Goal: Task Accomplishment & Management: Use online tool/utility

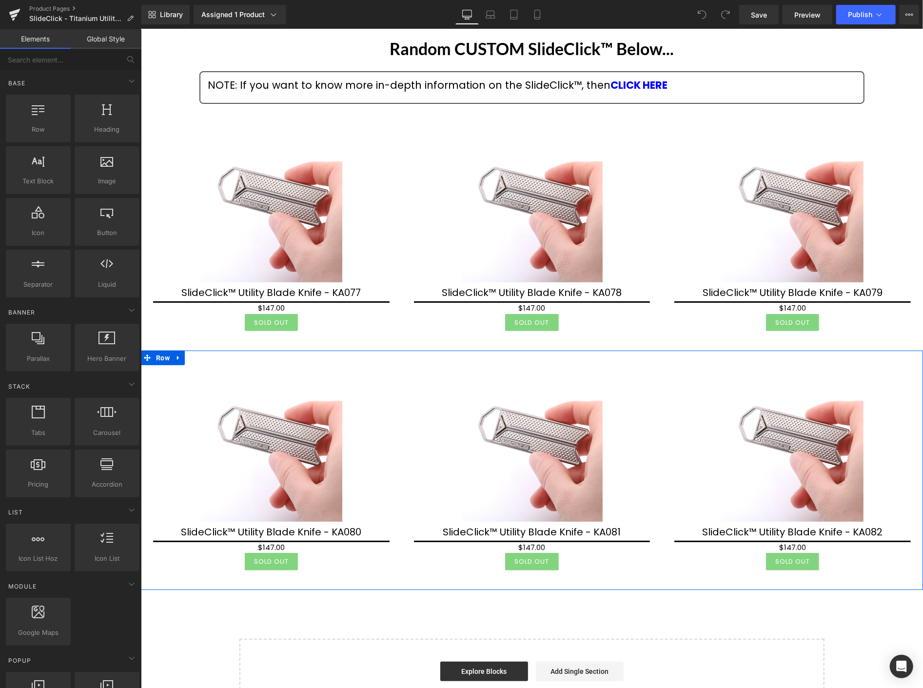
scroll to position [54, 0]
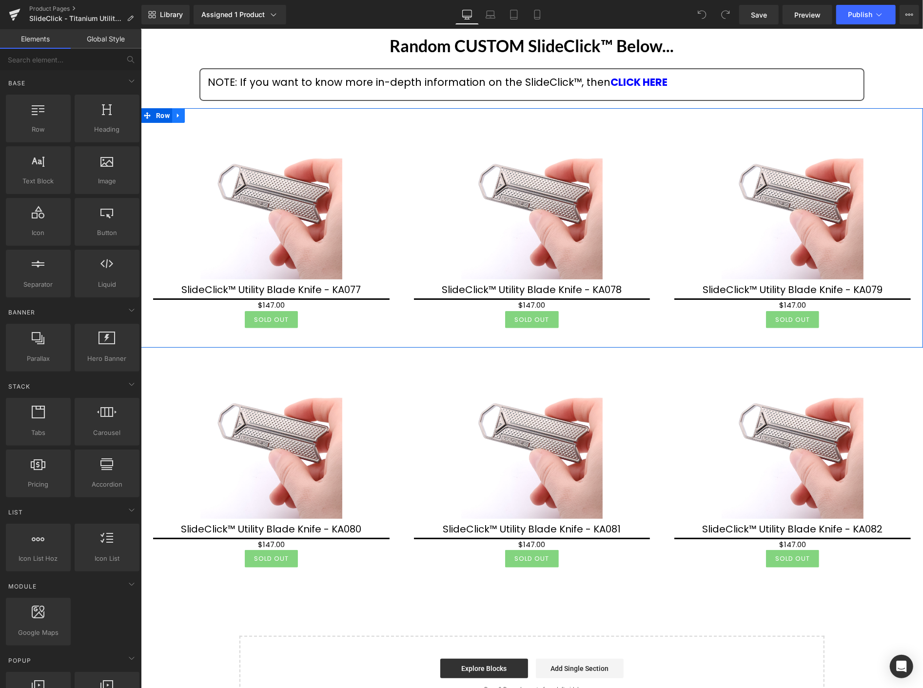
click at [179, 113] on icon at bounding box center [178, 115] width 7 height 7
click at [205, 114] on icon at bounding box center [203, 115] width 7 height 7
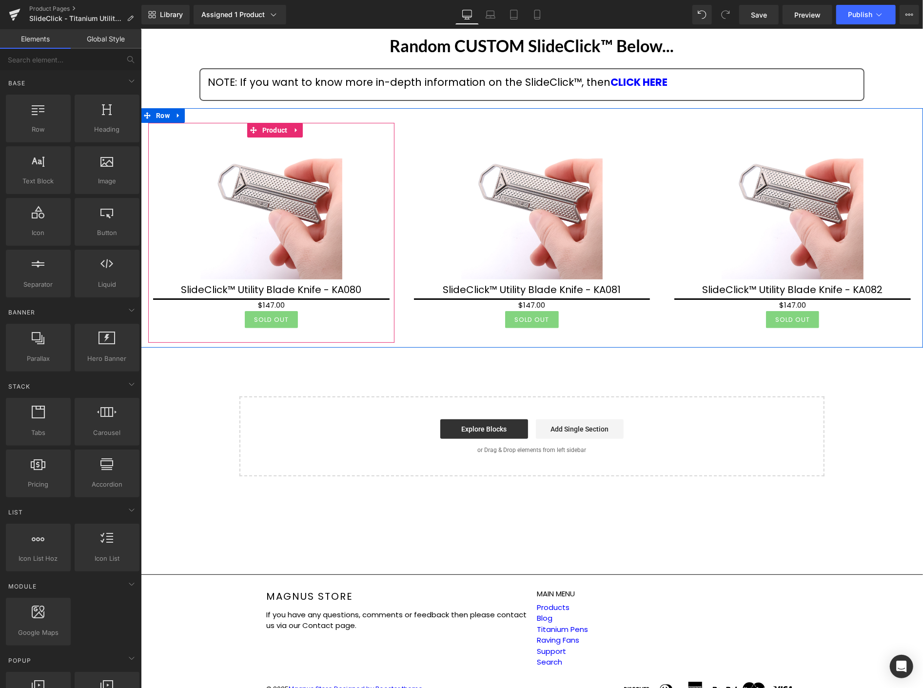
click at [270, 131] on span "Product" at bounding box center [274, 129] width 30 height 15
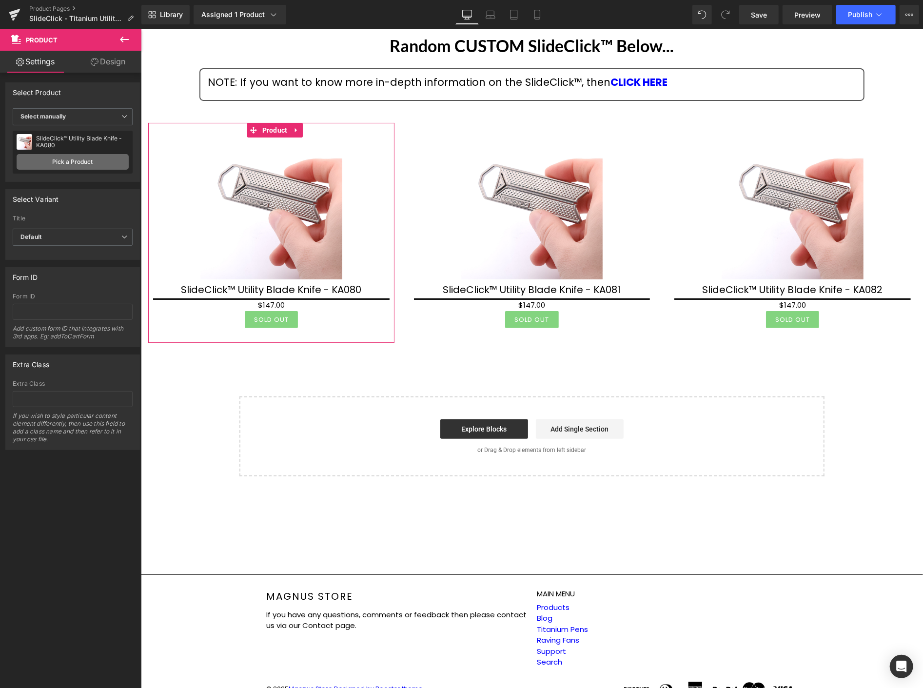
click at [80, 164] on link "Pick a Product" at bounding box center [73, 162] width 112 height 16
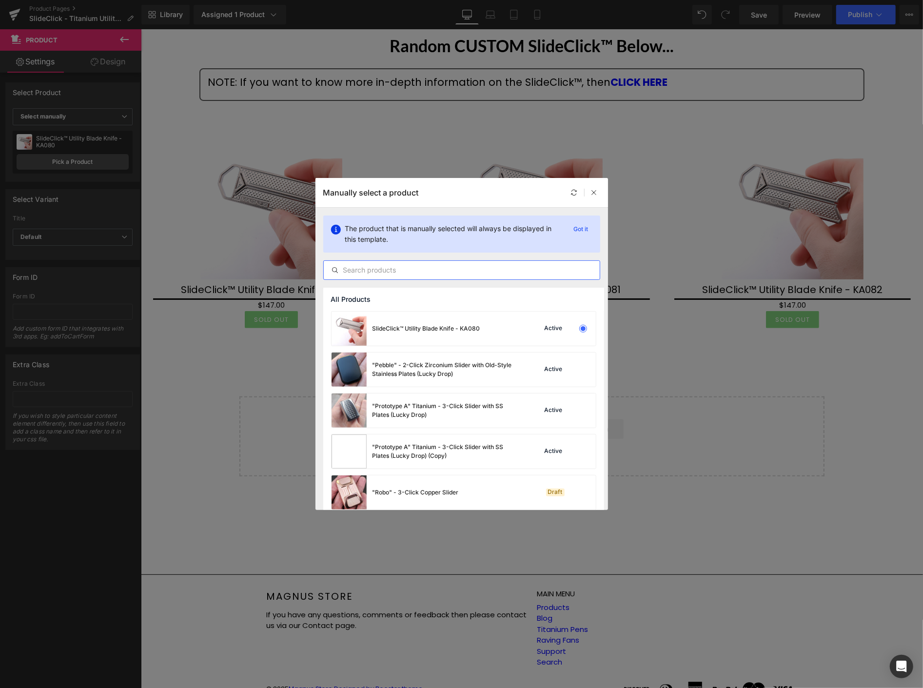
click at [393, 272] on input "text" at bounding box center [462, 270] width 276 height 12
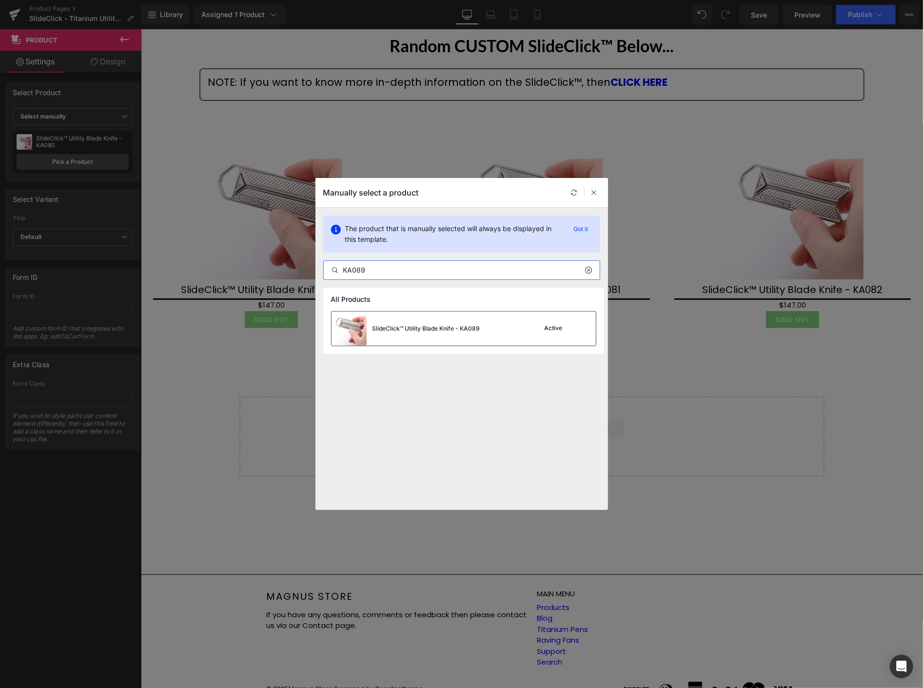
type input "KA089"
click at [455, 329] on div "SlideClick™ Utility Blade Knife - KA089" at bounding box center [426, 328] width 108 height 9
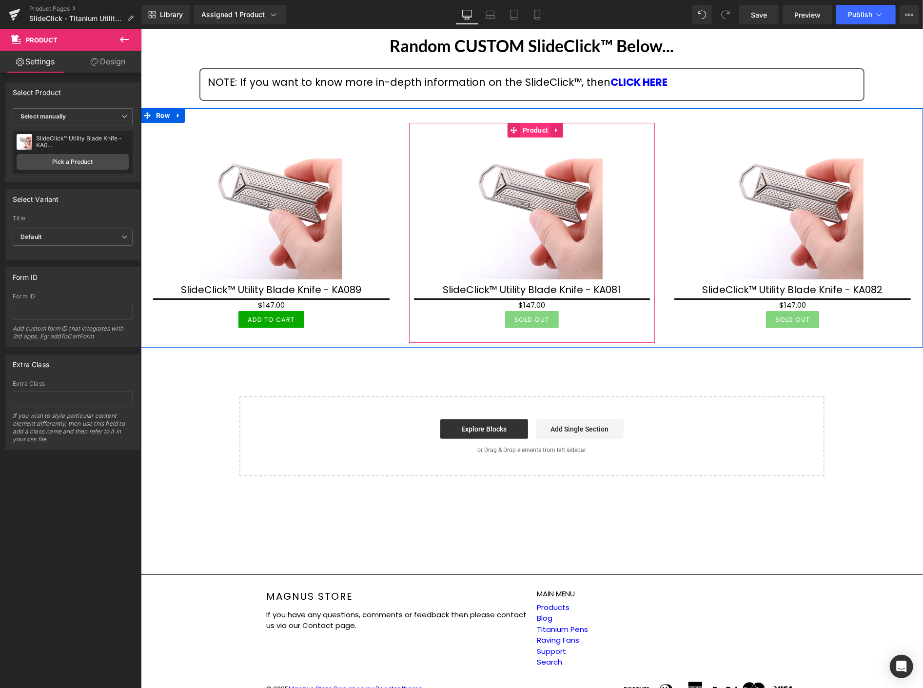
drag, startPoint x: 531, startPoint y: 126, endPoint x: 524, endPoint y: 128, distance: 7.6
click at [531, 125] on span "Product" at bounding box center [535, 129] width 30 height 15
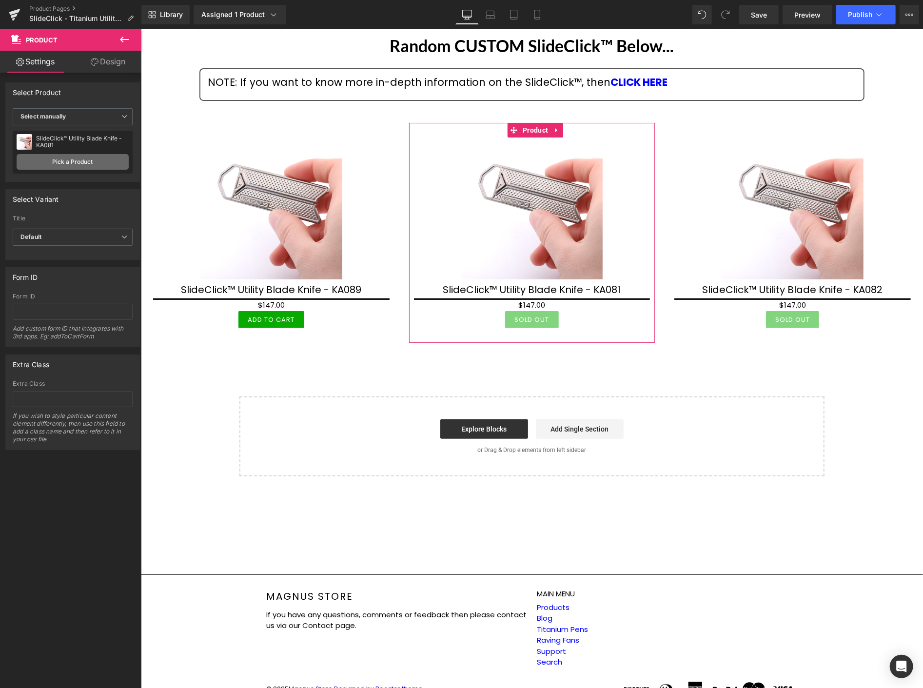
click at [65, 158] on link "Pick a Product" at bounding box center [73, 162] width 112 height 16
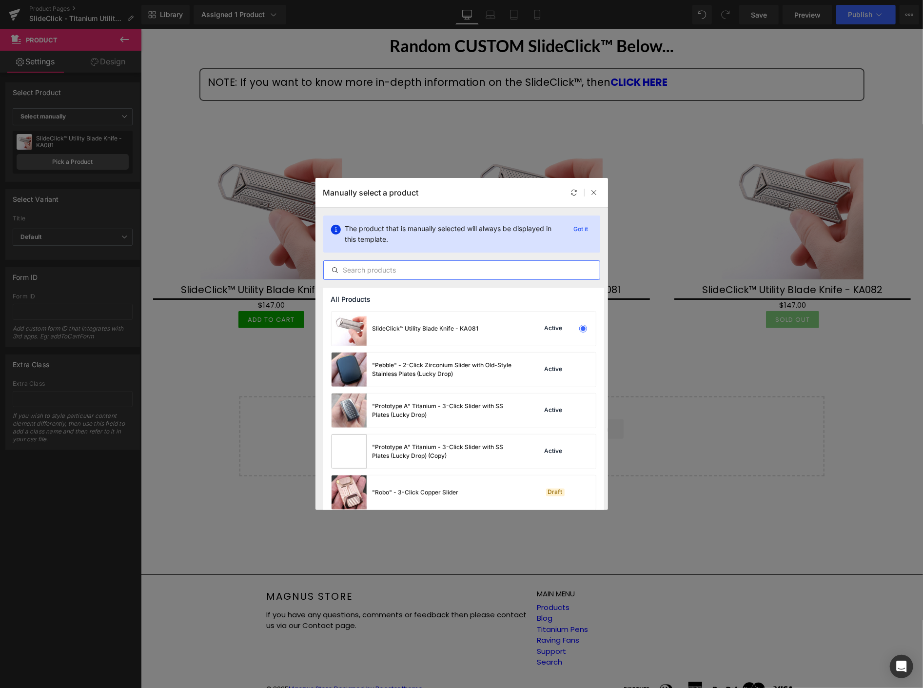
click at [386, 269] on input "text" at bounding box center [462, 270] width 276 height 12
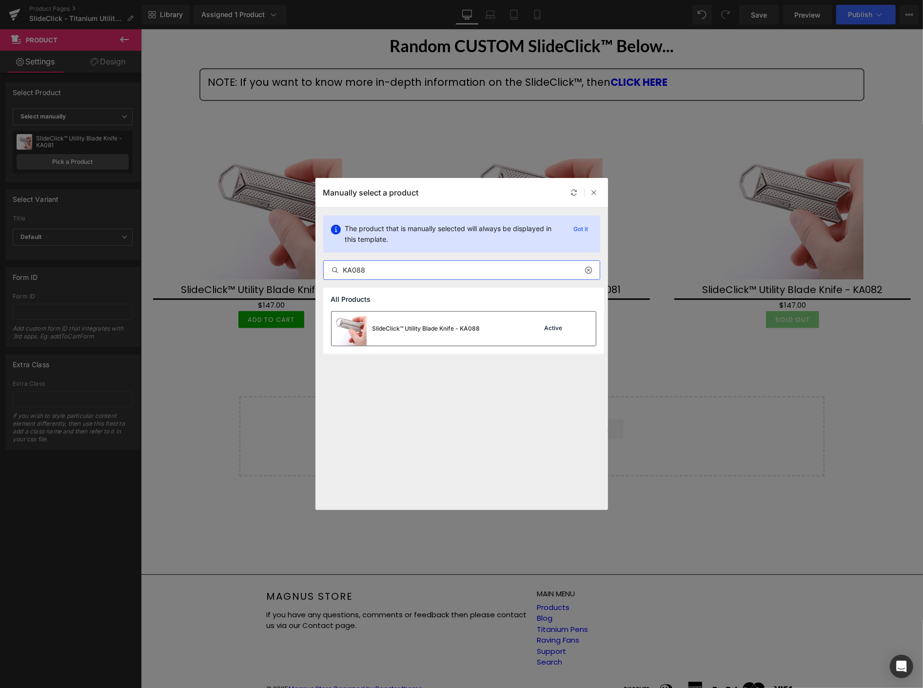
type input "KA088"
click at [425, 331] on div "SlideClick™ Utility Blade Knife - KA088" at bounding box center [426, 328] width 108 height 9
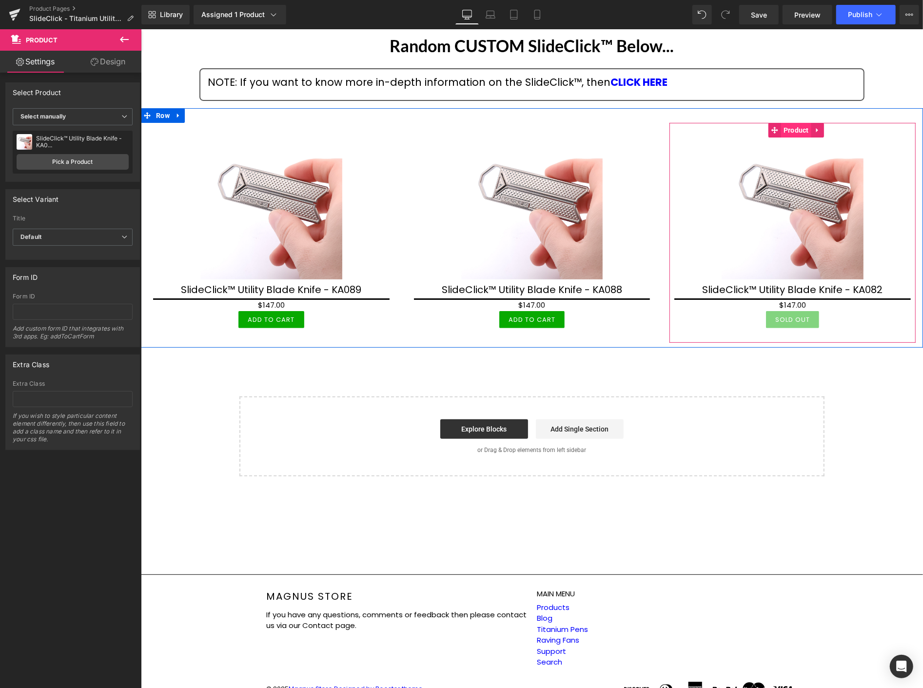
click at [790, 130] on span "Product" at bounding box center [795, 129] width 30 height 15
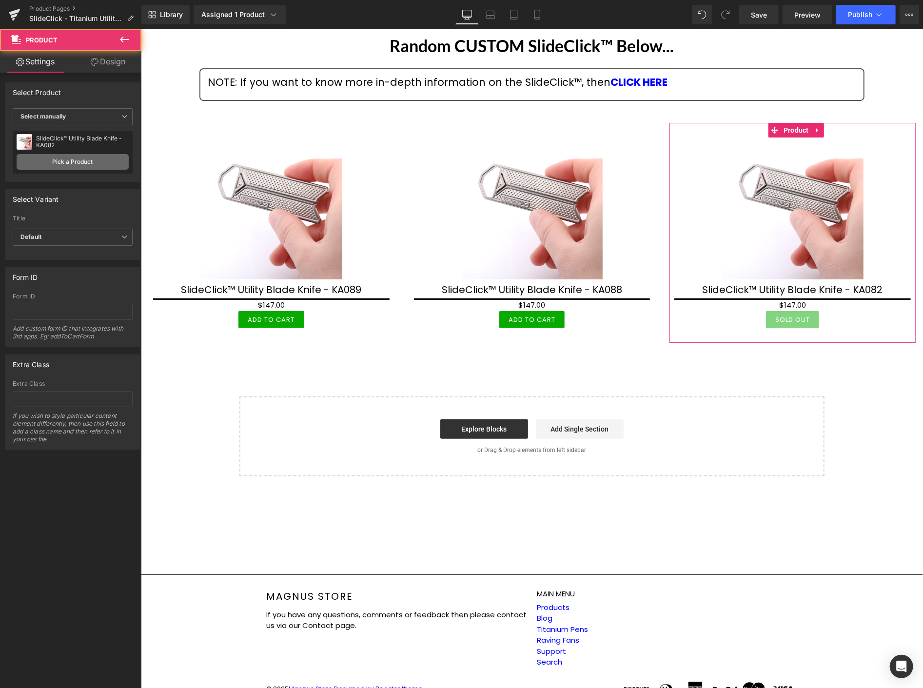
click at [91, 159] on link "Pick a Product" at bounding box center [73, 162] width 112 height 16
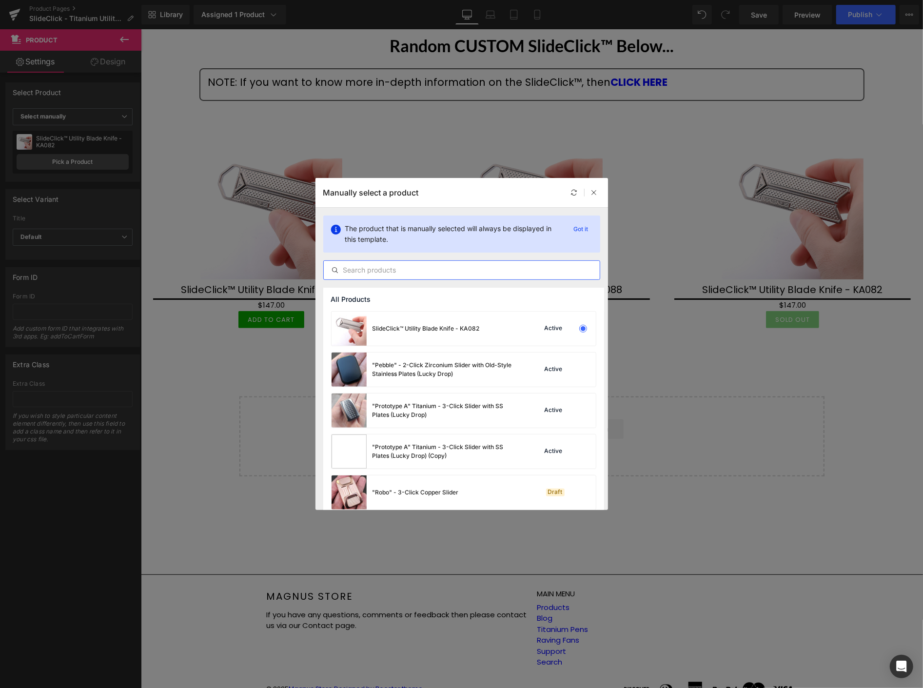
click at [359, 269] on input "text" at bounding box center [462, 270] width 276 height 12
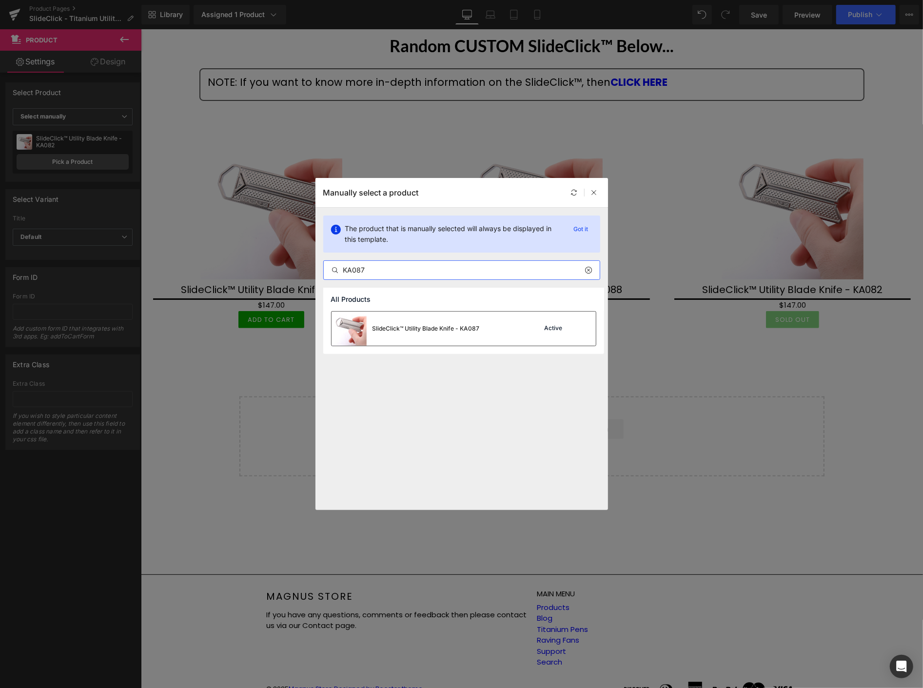
type input "KA087"
click at [425, 331] on div "SlideClick™ Utility Blade Knife - KA087" at bounding box center [425, 328] width 107 height 9
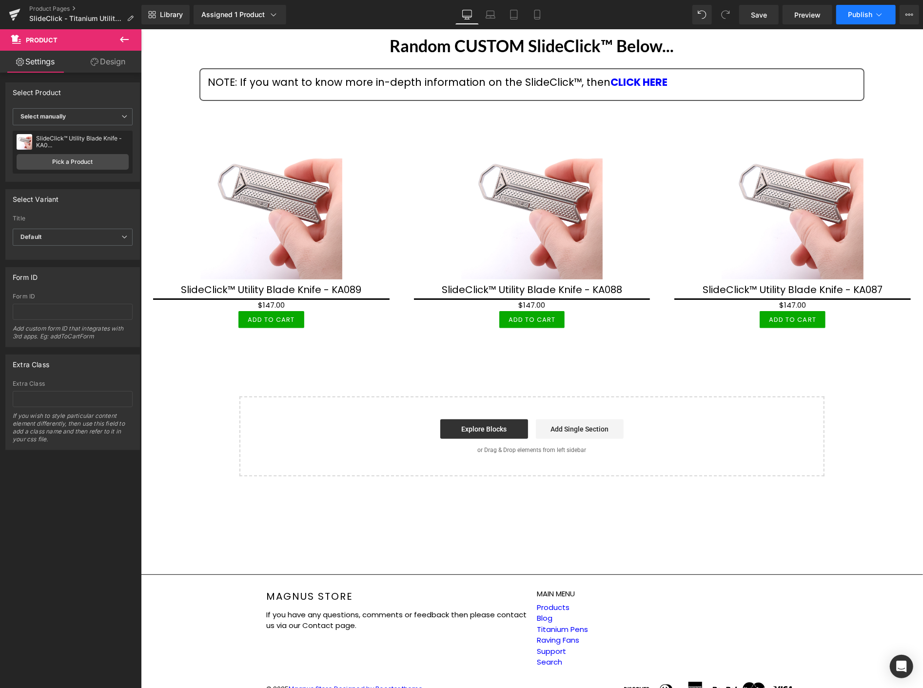
click at [863, 13] on span "Publish" at bounding box center [860, 15] width 24 height 8
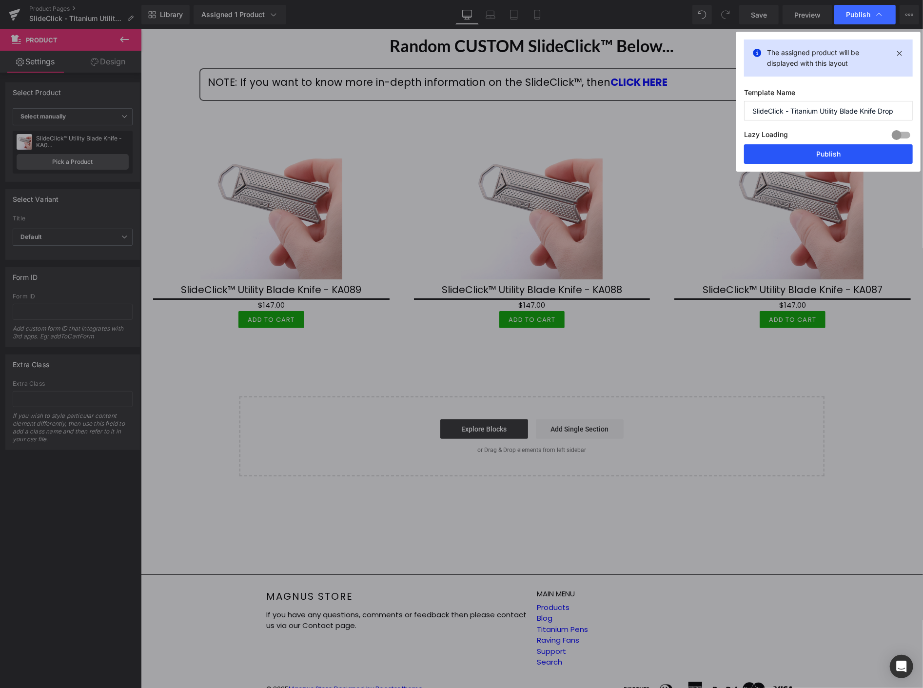
click at [844, 153] on button "Publish" at bounding box center [828, 153] width 169 height 19
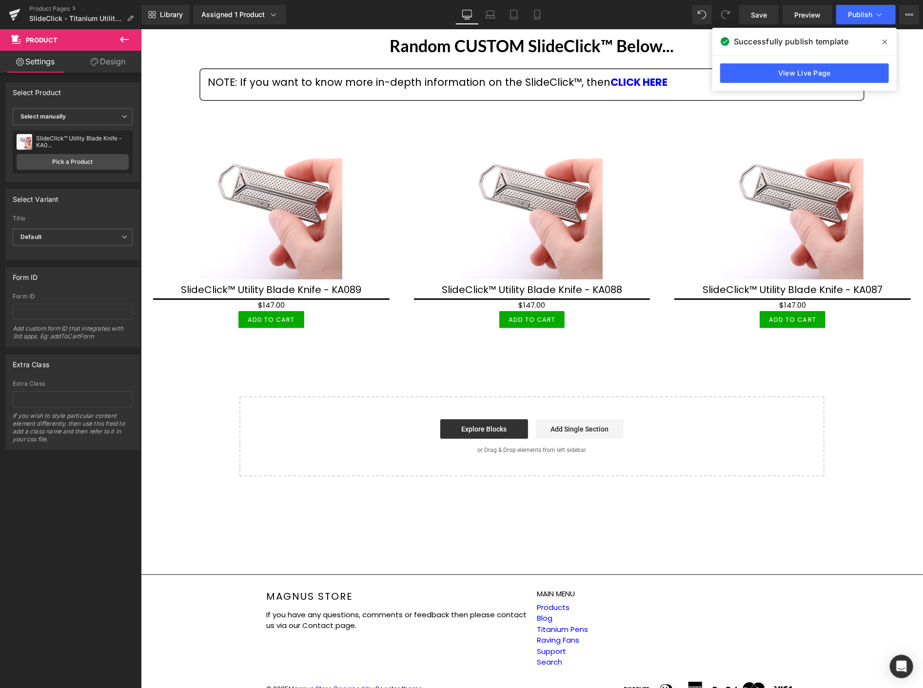
click at [55, 2] on div "Product Pages SlideClick - Titanium Utility Blade Knife Drop" at bounding box center [70, 14] width 141 height 29
click at [47, 5] on link "Product Pages" at bounding box center [85, 9] width 112 height 8
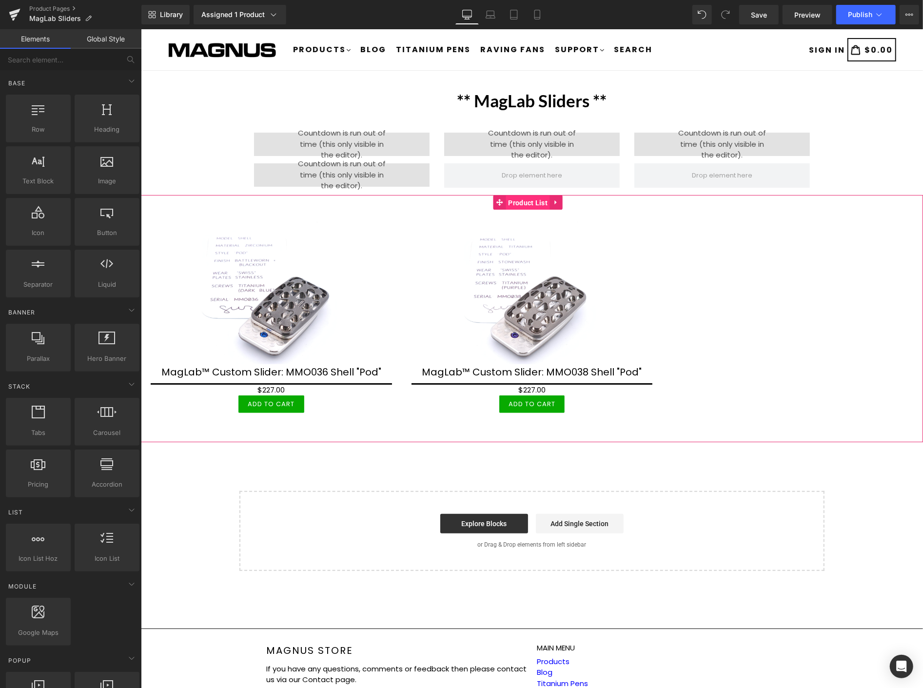
click at [525, 203] on span "Product List" at bounding box center [528, 202] width 44 height 15
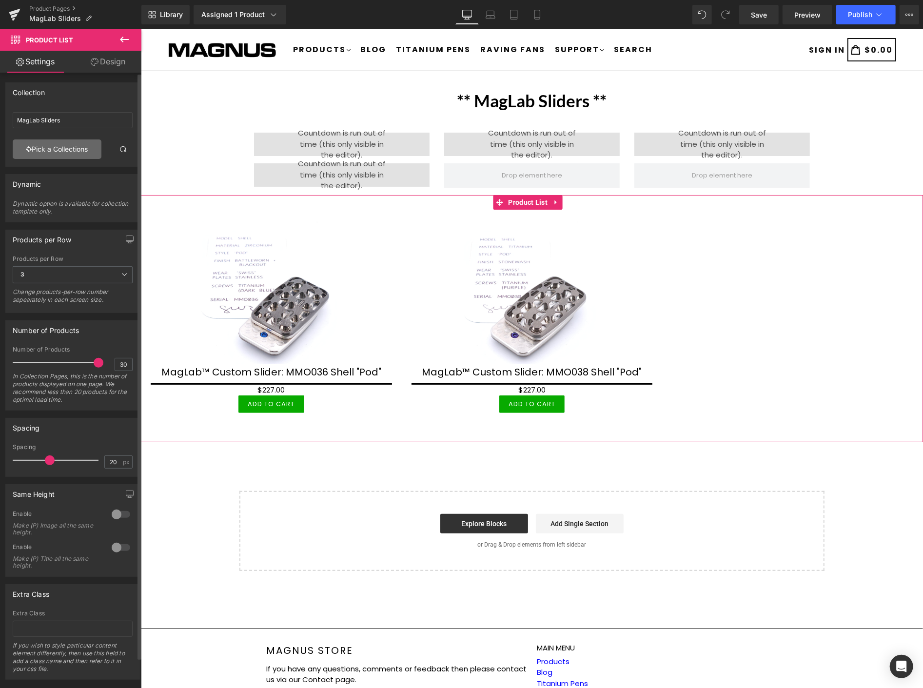
click at [67, 150] on link "Pick a Collections" at bounding box center [57, 148] width 89 height 19
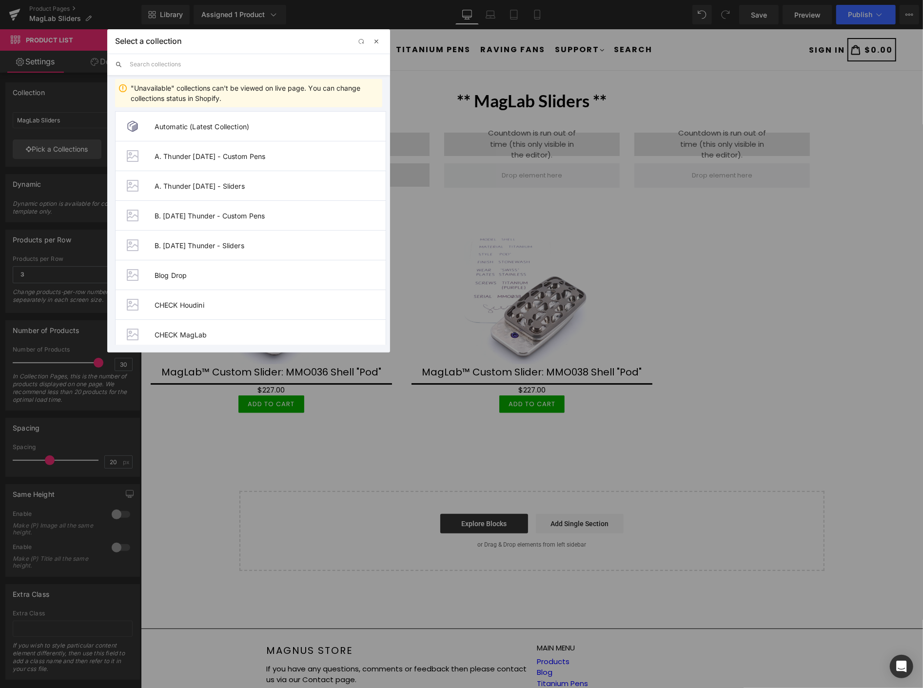
click at [376, 41] on span "button" at bounding box center [376, 42] width 8 height 8
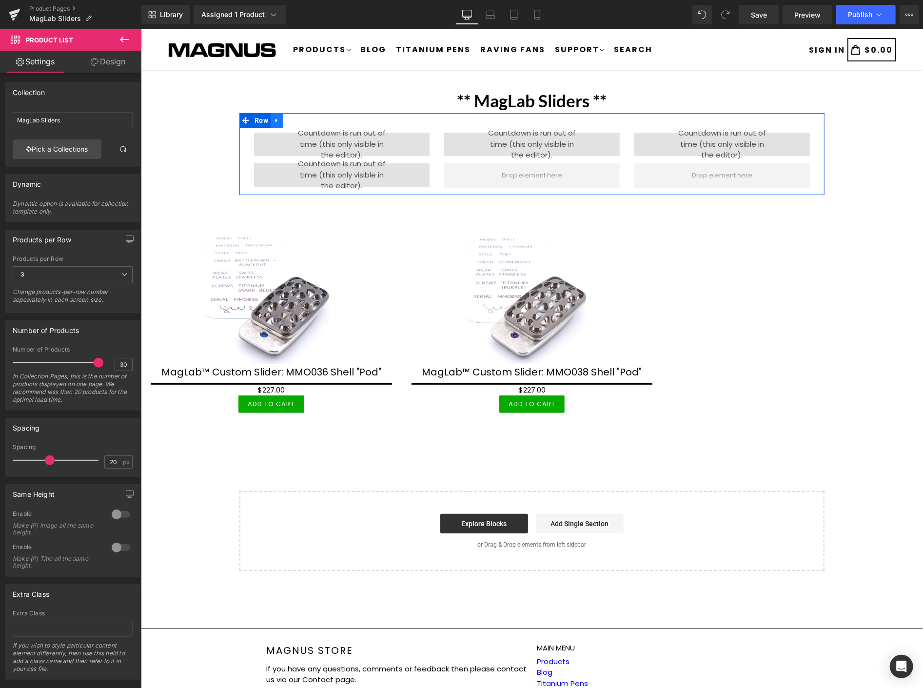
click at [275, 119] on icon at bounding box center [276, 120] width 2 height 4
click at [299, 117] on icon at bounding box center [301, 120] width 7 height 7
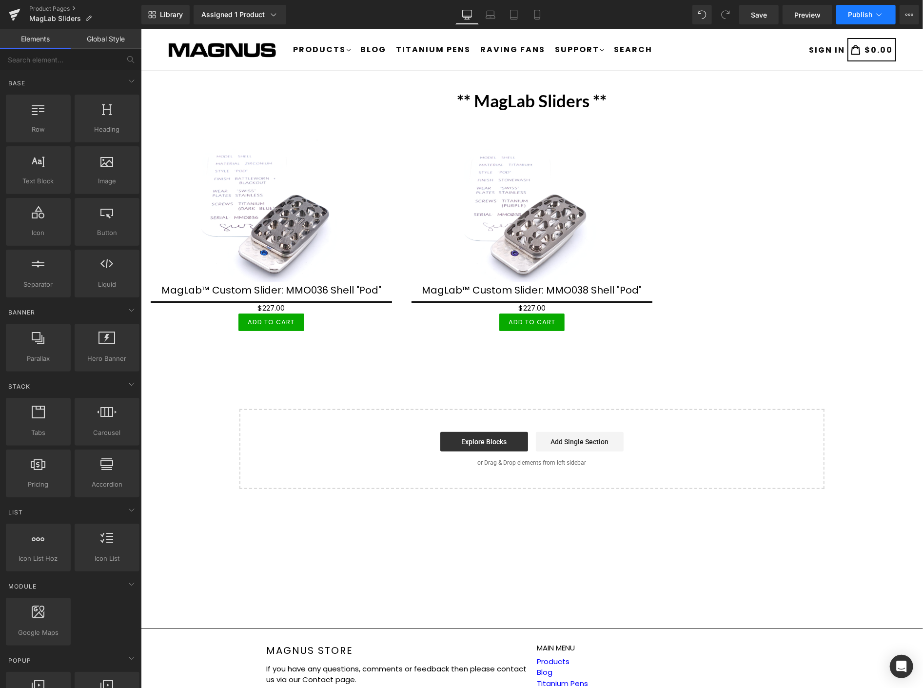
click at [857, 14] on span "Publish" at bounding box center [860, 15] width 24 height 8
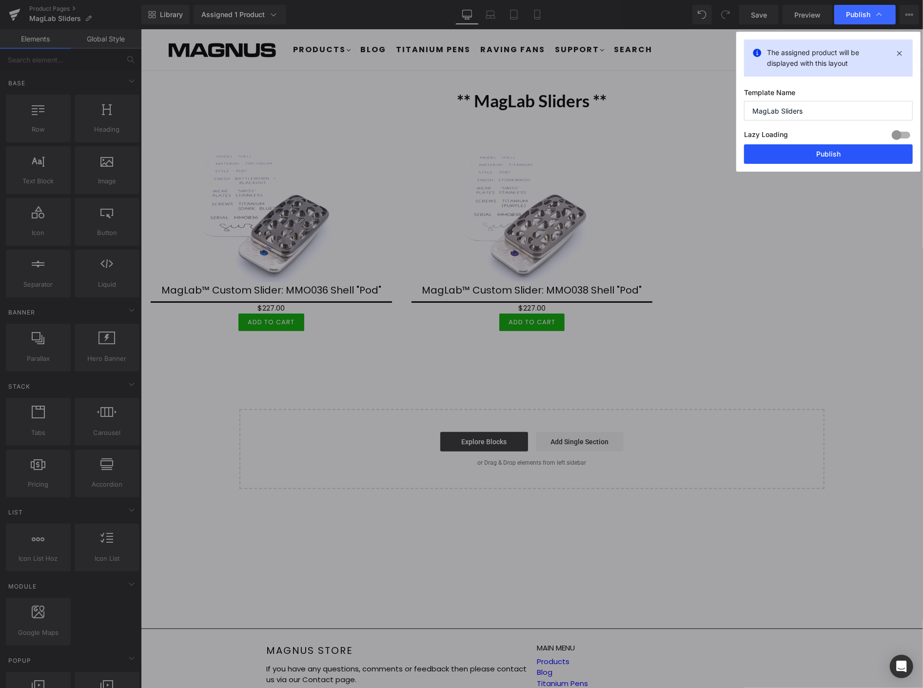
drag, startPoint x: 848, startPoint y: 155, endPoint x: 702, endPoint y: 126, distance: 148.7
click at [848, 155] on button "Publish" at bounding box center [828, 153] width 169 height 19
